Goal: Transaction & Acquisition: Purchase product/service

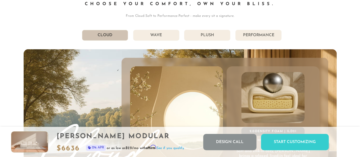
scroll to position [2869, 0]
click at [160, 41] on li "Wave" at bounding box center [156, 35] width 46 height 11
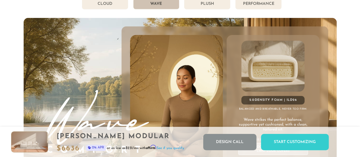
scroll to position [2899, 0]
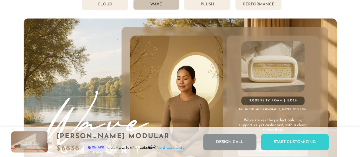
click at [211, 10] on li "Plush" at bounding box center [207, 4] width 46 height 11
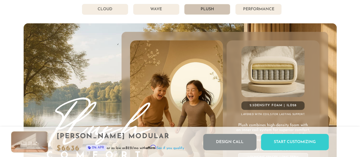
scroll to position [2894, 0]
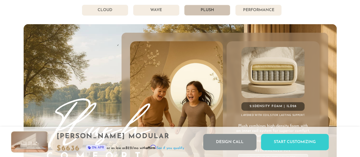
click at [257, 16] on li "Performance" at bounding box center [258, 10] width 46 height 11
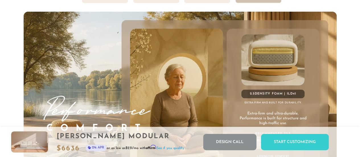
scroll to position [2905, 0]
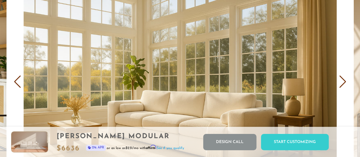
scroll to position [3224, 0]
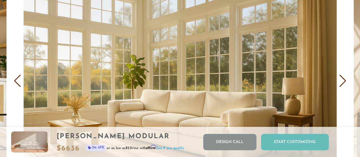
click at [286, 138] on div "Start Customizing" at bounding box center [295, 142] width 68 height 16
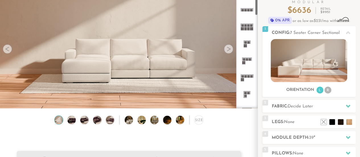
scroll to position [70, 0]
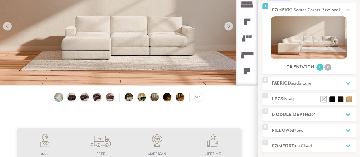
drag, startPoint x: 209, startPoint y: 110, endPoint x: 364, endPoint y: 71, distance: 159.3
click at [360, 71] on html "Summer Sale - 15% Off All Custom Orders [PHONE_NUMBER] Free Nationwide Delivery…" at bounding box center [180, 8] width 360 height 157
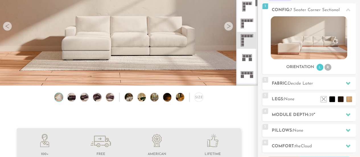
scroll to position [156, 0]
click at [246, 38] on icon at bounding box center [246, 38] width 17 height 17
click at [245, 38] on icon at bounding box center [246, 38] width 17 height 17
click at [245, 22] on icon at bounding box center [246, 21] width 17 height 17
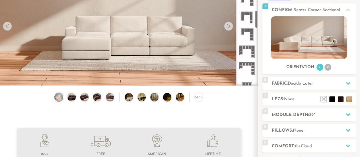
scroll to position [296, 0]
click at [246, 53] on icon at bounding box center [246, 50] width 17 height 17
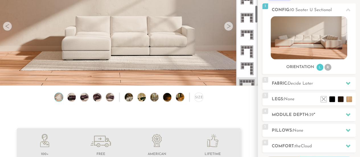
scroll to position [261, 0]
click at [245, 18] on icon at bounding box center [246, 18] width 17 height 17
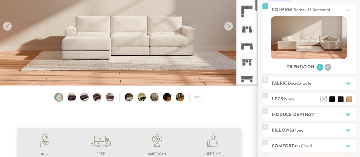
scroll to position [183, 0]
click at [248, 8] on rect at bounding box center [248, 7] width 3 height 3
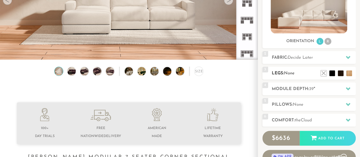
scroll to position [108, 0]
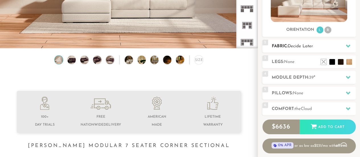
click at [312, 49] on div "2 Fabric: Decide Later" at bounding box center [308, 46] width 93 height 13
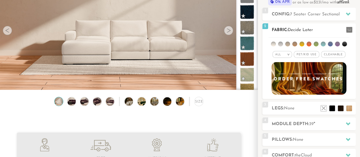
scroll to position [65, 0]
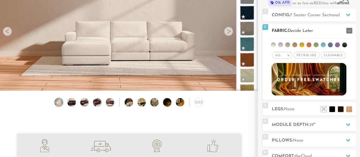
click at [310, 53] on span "Pet/Kid Use x" at bounding box center [307, 55] width 26 height 7
click at [329, 56] on span "Cleanable x" at bounding box center [335, 55] width 24 height 7
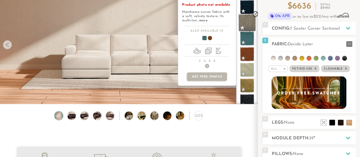
scroll to position [19, 0]
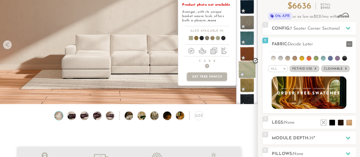
click at [247, 68] on span at bounding box center [247, 70] width 18 height 18
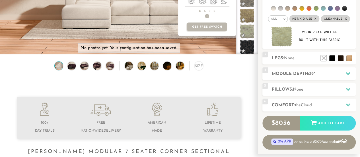
scroll to position [86, 0]
click at [251, 36] on span at bounding box center [247, 31] width 14 height 14
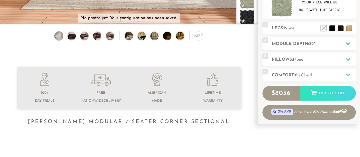
scroll to position [133, 0]
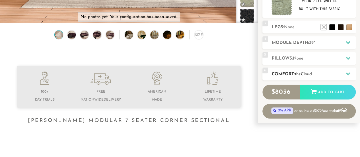
click at [347, 70] on div at bounding box center [348, 74] width 12 height 12
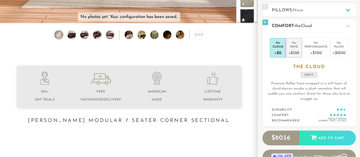
click at [295, 50] on div "+$350" at bounding box center [293, 52] width 11 height 8
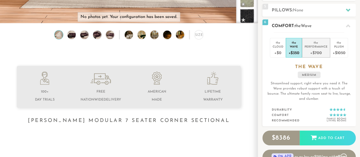
click at [313, 47] on div "Performance" at bounding box center [315, 46] width 23 height 4
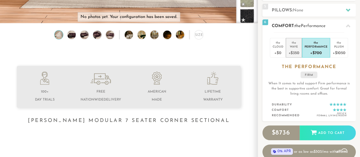
click at [297, 46] on div "Wave" at bounding box center [293, 46] width 11 height 4
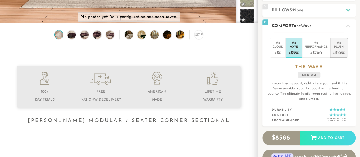
click at [334, 48] on div "+$1050" at bounding box center [338, 52] width 13 height 8
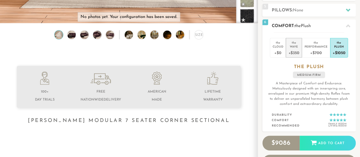
click at [298, 47] on div "Wave" at bounding box center [293, 46] width 11 height 4
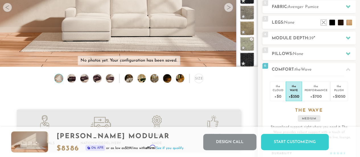
scroll to position [90, 0]
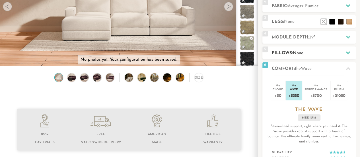
click at [315, 55] on h2 "Pillows: None" at bounding box center [314, 53] width 84 height 7
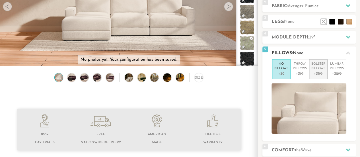
click at [315, 70] on p "Bolster Pillows" at bounding box center [318, 66] width 14 height 9
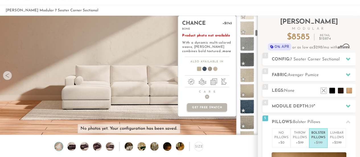
scroll to position [389, 0]
click at [209, 95] on h4 "Care +" at bounding box center [207, 94] width 58 height 9
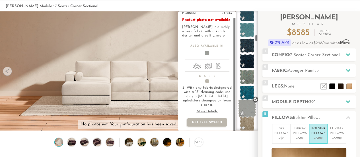
scroll to position [6, 0]
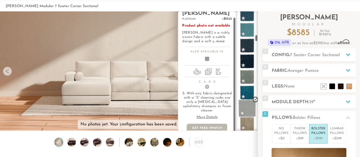
click at [251, 113] on span at bounding box center [247, 108] width 18 height 18
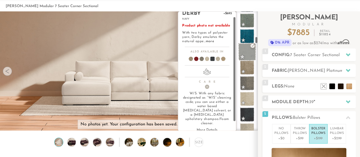
scroll to position [705, 0]
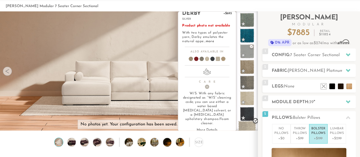
click at [250, 123] on span at bounding box center [247, 130] width 18 height 18
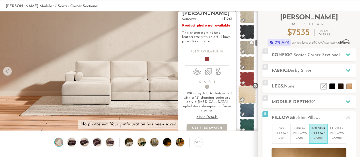
scroll to position [788, 0]
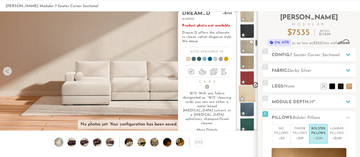
click at [249, 98] on span at bounding box center [247, 94] width 18 height 18
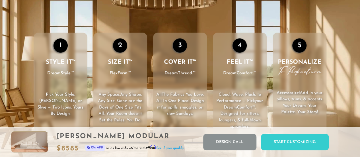
scroll to position [744, 0]
